Goal: Navigation & Orientation: Find specific page/section

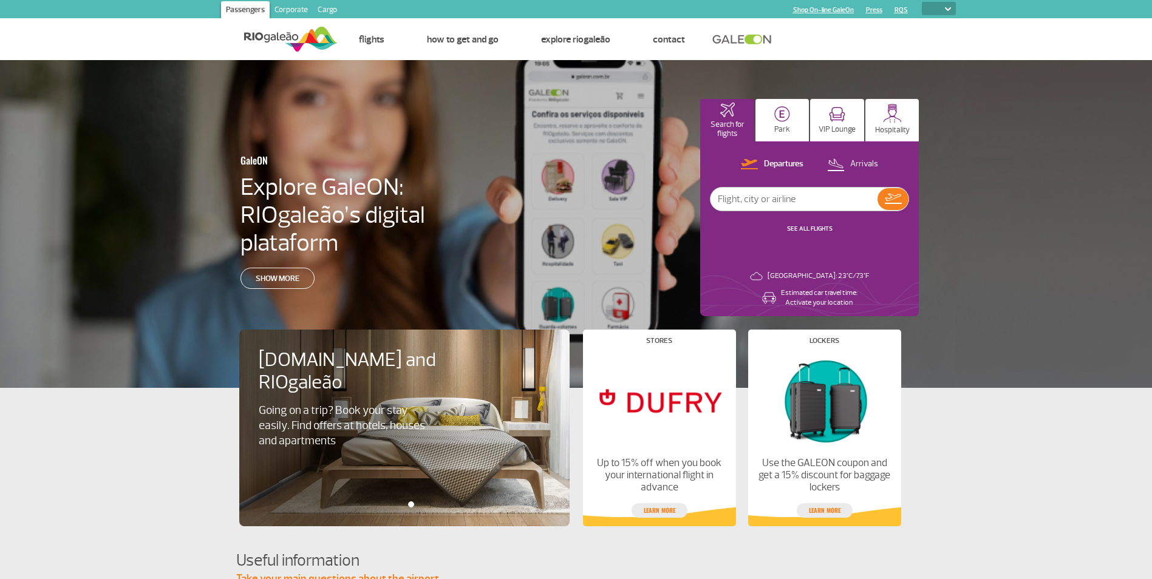
select select
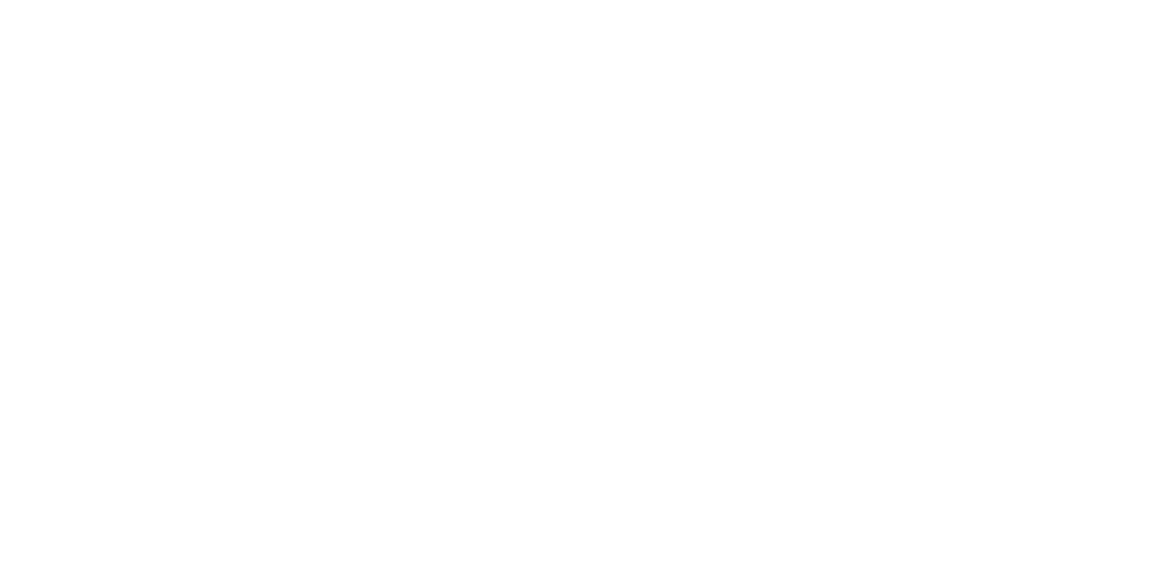
select select
